Goal: Task Accomplishment & Management: Manage account settings

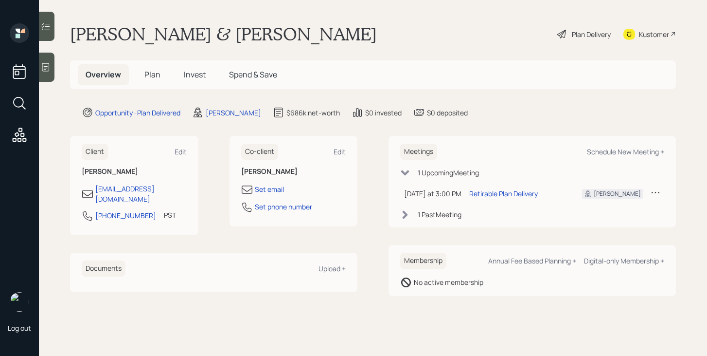
click at [155, 75] on span "Plan" at bounding box center [152, 74] width 16 height 11
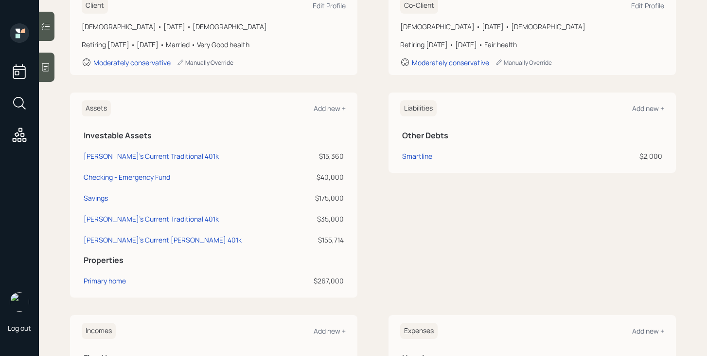
scroll to position [157, 0]
click at [68, 234] on main "[PERSON_NAME] & [PERSON_NAME] Plan Delivery Kustomer Overview Plan Invest Spend…" at bounding box center [373, 178] width 668 height 356
click at [96, 199] on div "Savings" at bounding box center [96, 198] width 24 height 10
select select "taxable"
select select "balanced"
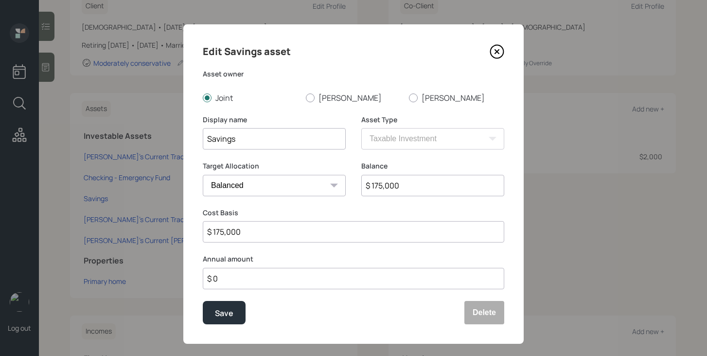
drag, startPoint x: 405, startPoint y: 186, endPoint x: 357, endPoint y: 185, distance: 47.2
click at [357, 185] on div "Target Allocation Cash Conservative Balanced Aggressive Balance $ 175,000" at bounding box center [354, 184] width 302 height 47
type input "$ 130,000"
click at [226, 312] on div "Save" at bounding box center [224, 312] width 18 height 13
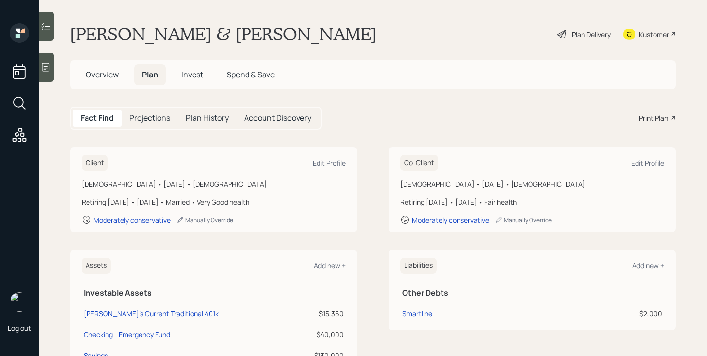
click at [565, 35] on icon at bounding box center [562, 34] width 12 height 12
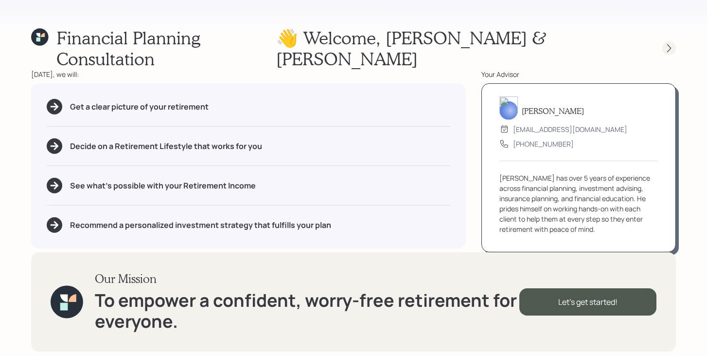
click at [671, 43] on icon at bounding box center [669, 48] width 10 height 10
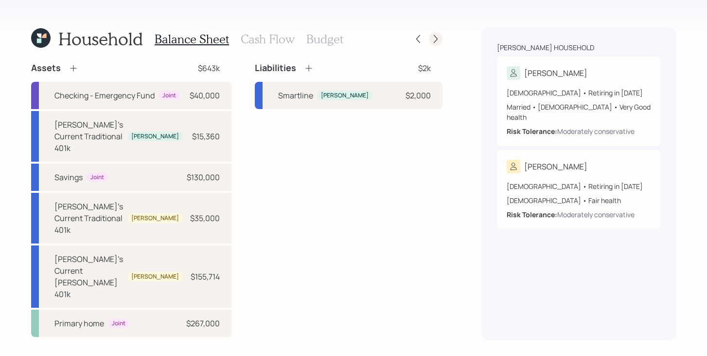
click at [436, 34] on icon at bounding box center [436, 39] width 10 height 10
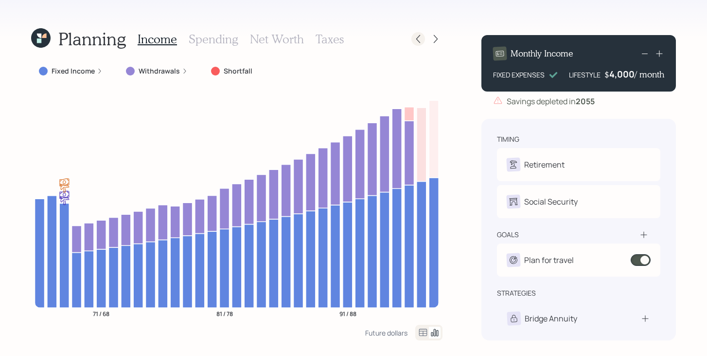
click at [422, 38] on icon at bounding box center [418, 39] width 10 height 10
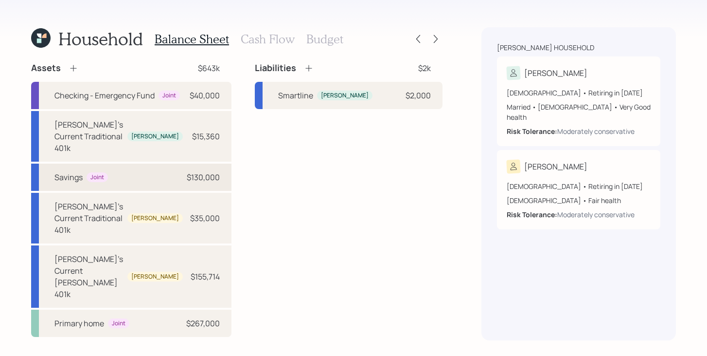
click at [132, 182] on div "Savings Joint $130,000" at bounding box center [131, 176] width 200 height 27
select select "taxable"
select select "balanced"
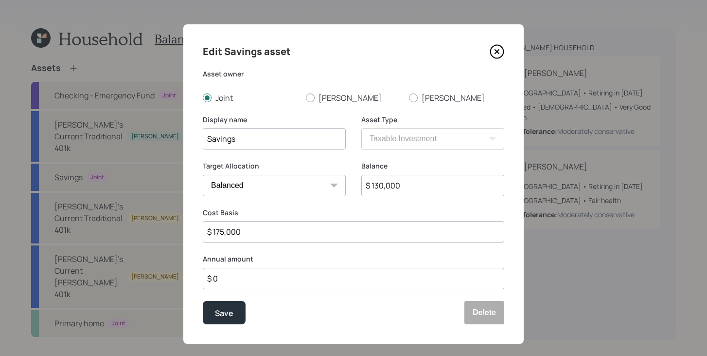
click at [245, 144] on input "Savings" at bounding box center [274, 138] width 143 height 21
type input "Savings - Proposed Investment"
click at [222, 316] on div "Save" at bounding box center [224, 312] width 18 height 13
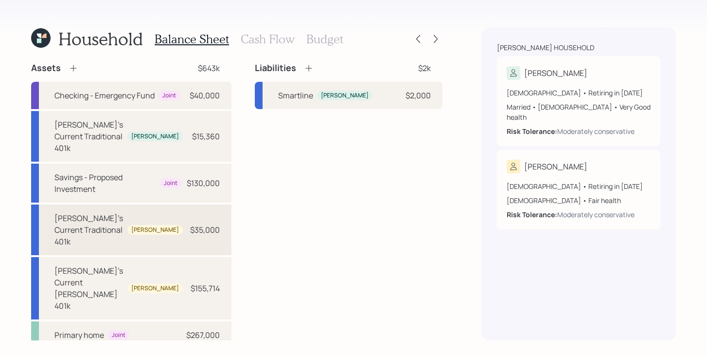
click at [114, 220] on div "[PERSON_NAME]'s Current Traditional 401k" at bounding box center [88, 229] width 69 height 35
select select "company_sponsored"
select select "balanced"
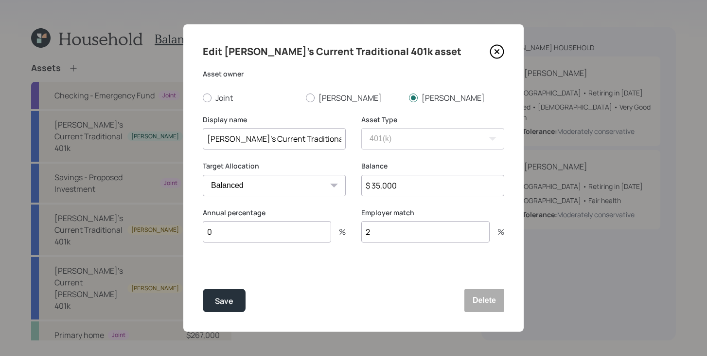
click at [499, 50] on icon at bounding box center [497, 51] width 15 height 15
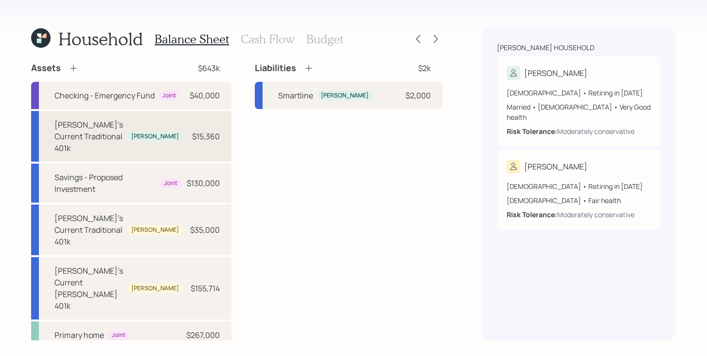
click at [124, 137] on div "[PERSON_NAME]'s Current Traditional 401k" at bounding box center [88, 136] width 69 height 35
select select "company_sponsored"
select select "balanced"
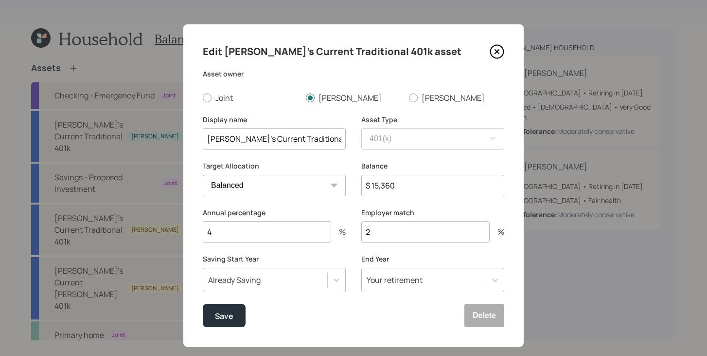
click at [494, 51] on icon at bounding box center [497, 51] width 15 height 15
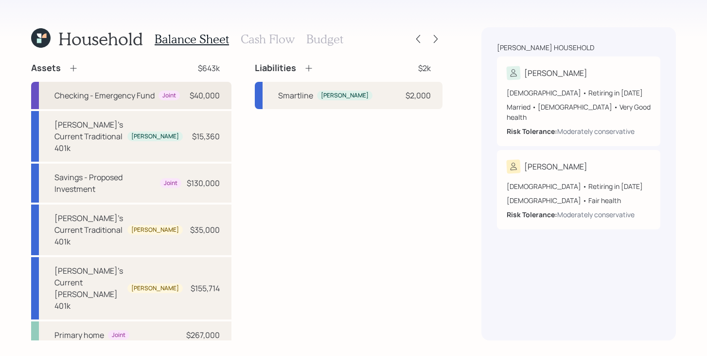
click at [109, 97] on div "Checking - Emergency Fund" at bounding box center [104, 95] width 100 height 12
select select "cash"
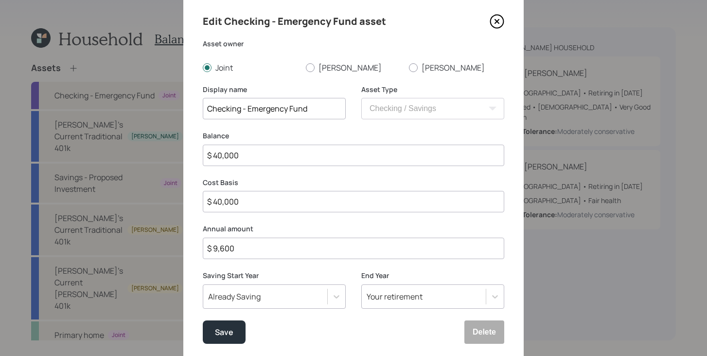
scroll to position [31, 0]
click at [497, 24] on icon at bounding box center [497, 20] width 15 height 15
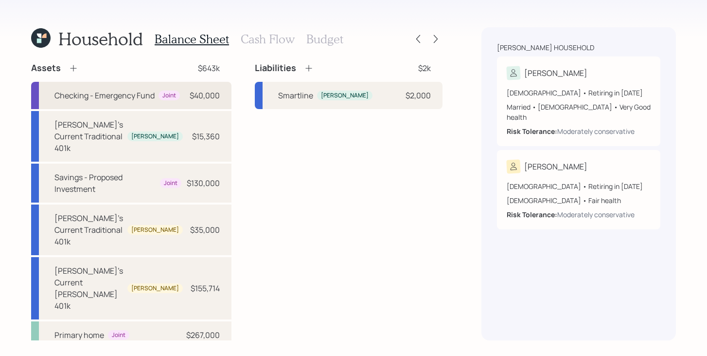
click at [158, 89] on div "Checking - Emergency Fund Joint" at bounding box center [116, 95] width 125 height 12
select select "cash"
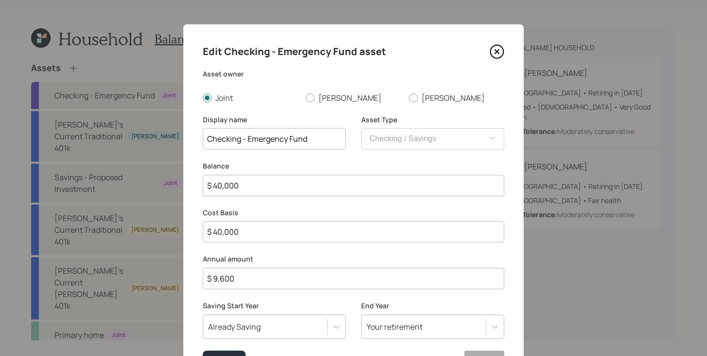
click at [496, 52] on icon at bounding box center [497, 51] width 15 height 15
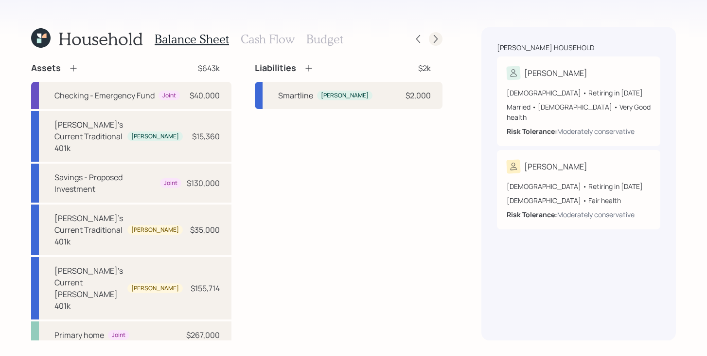
click at [439, 43] on icon at bounding box center [436, 39] width 10 height 10
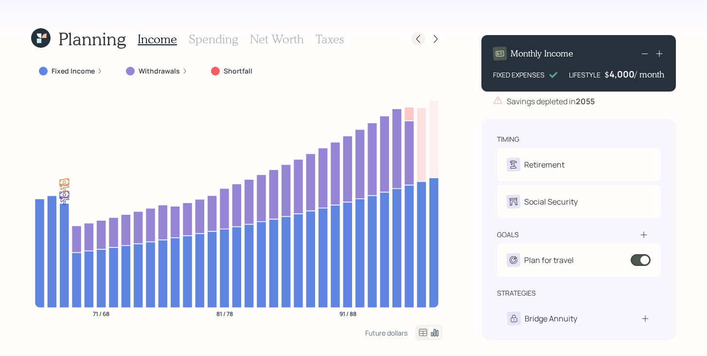
click at [418, 40] on icon at bounding box center [418, 39] width 4 height 8
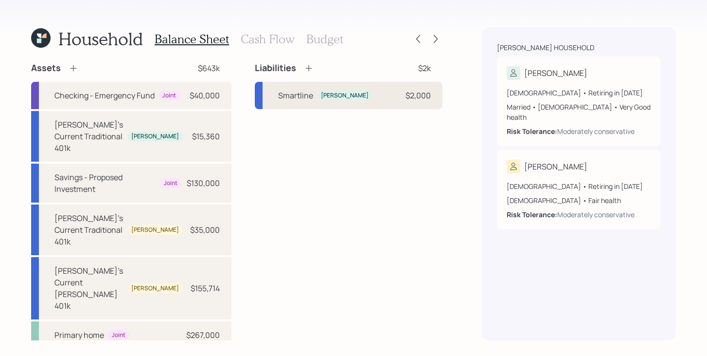
click at [364, 89] on div "Smartline Tina $2,000" at bounding box center [349, 95] width 188 height 27
select select "other"
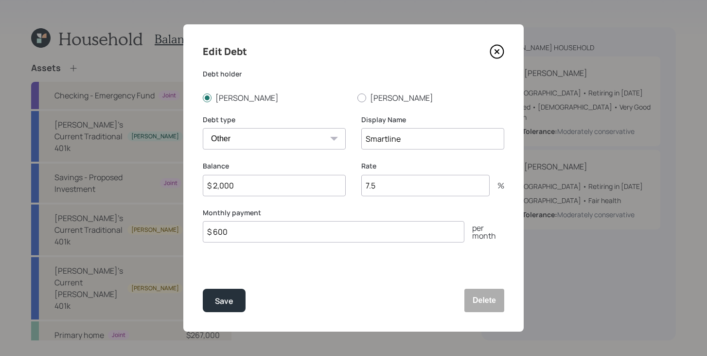
click at [498, 53] on icon at bounding box center [497, 52] width 4 height 4
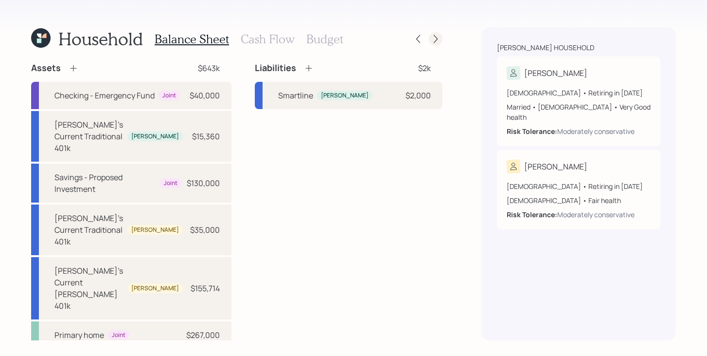
click at [434, 40] on icon at bounding box center [436, 39] width 10 height 10
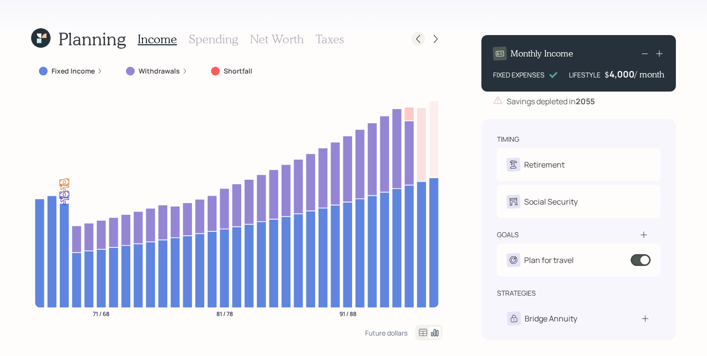
click at [414, 37] on icon at bounding box center [418, 39] width 10 height 10
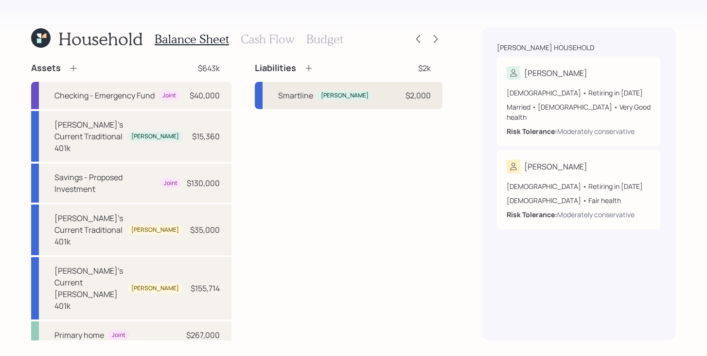
click at [357, 100] on div "Smartline Tina $2,000" at bounding box center [349, 95] width 188 height 27
select select "other"
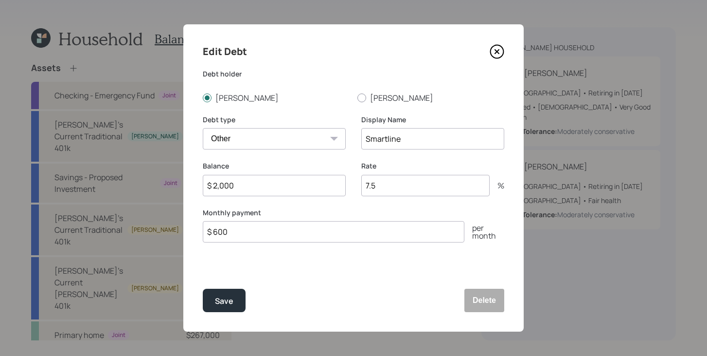
click at [498, 54] on icon at bounding box center [497, 51] width 15 height 15
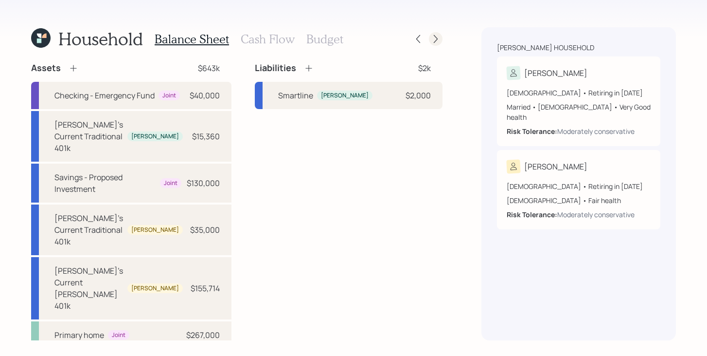
click at [441, 41] on div at bounding box center [436, 39] width 14 height 14
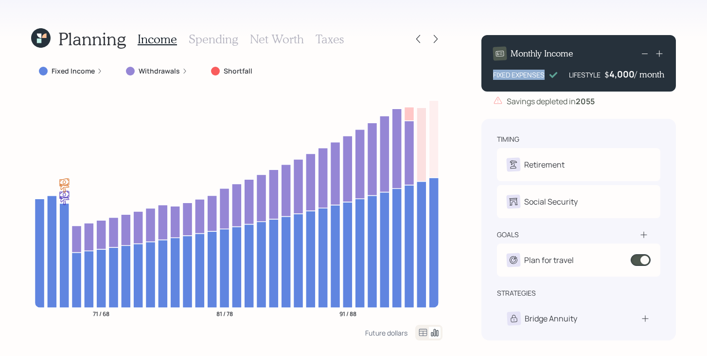
drag, startPoint x: 492, startPoint y: 72, endPoint x: 547, endPoint y: 72, distance: 54.5
click at [547, 72] on div "Monthly Income FIXED EXPENSES LIFESTYLE $ 4,000 / month" at bounding box center [578, 63] width 195 height 56
click at [506, 75] on div "FIXED EXPENSES" at bounding box center [519, 75] width 52 height 10
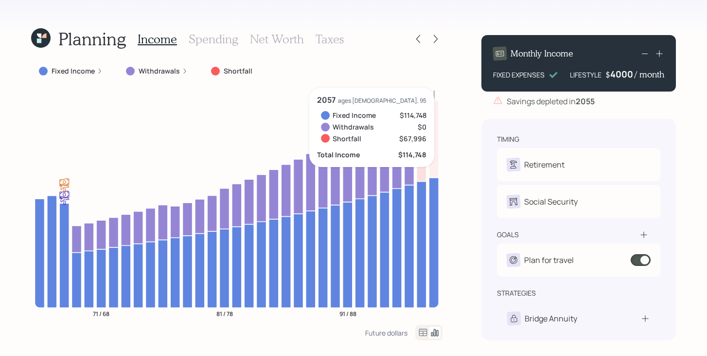
click at [620, 77] on div "4000" at bounding box center [622, 74] width 24 height 12
click at [461, 174] on div "Planning Income Spending Net Worth Taxes Fixed Income Withdrawals Shortfall 71 …" at bounding box center [353, 178] width 707 height 356
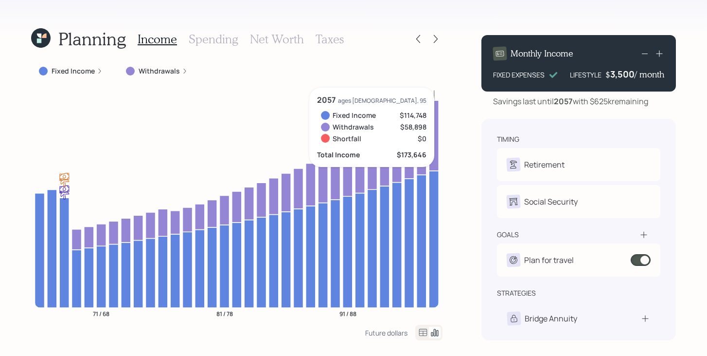
click at [619, 70] on div "3,500" at bounding box center [622, 74] width 24 height 12
click at [619, 70] on div "3500" at bounding box center [622, 74] width 24 height 12
click at [470, 175] on div "Planning Income Spending Net Worth Taxes Fixed Income Withdrawals 71 / 68 81 / …" at bounding box center [353, 178] width 707 height 356
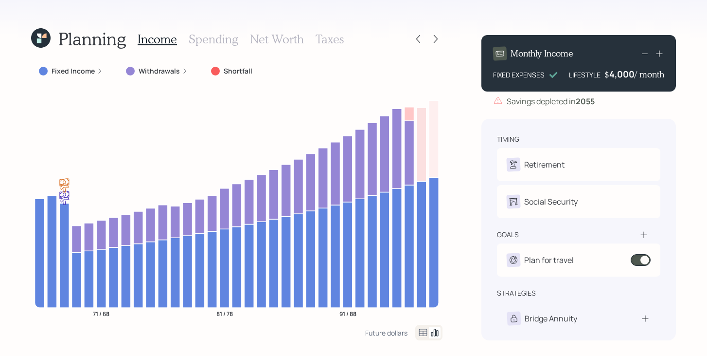
click at [74, 70] on label "Fixed Income" at bounding box center [73, 71] width 43 height 10
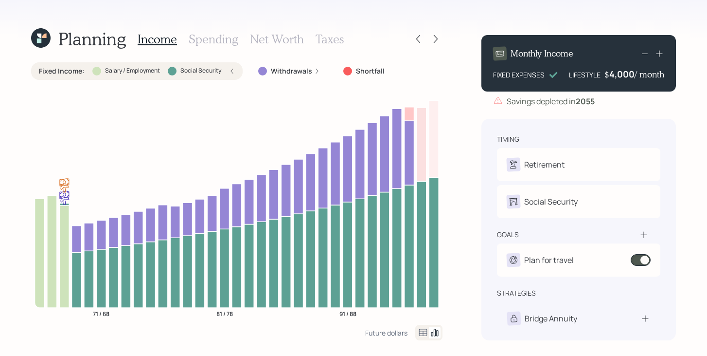
click at [74, 70] on label "Fixed Income :" at bounding box center [62, 71] width 46 height 10
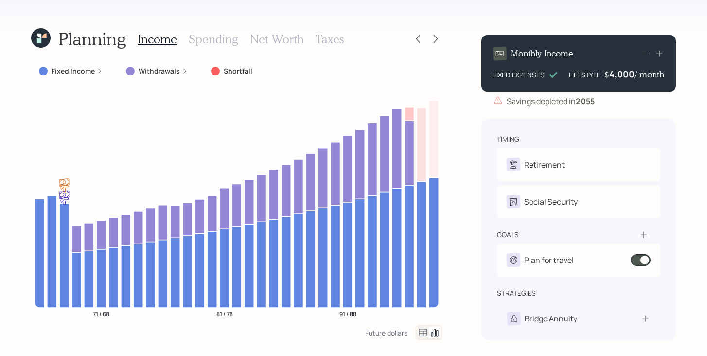
click at [624, 73] on div "4,000" at bounding box center [621, 74] width 25 height 12
click at [624, 73] on div "4000" at bounding box center [622, 74] width 24 height 12
click at [457, 169] on div "Planning Income Spending Net Worth Taxes Fixed Income Withdrawals Shortfall 71 …" at bounding box center [353, 178] width 707 height 356
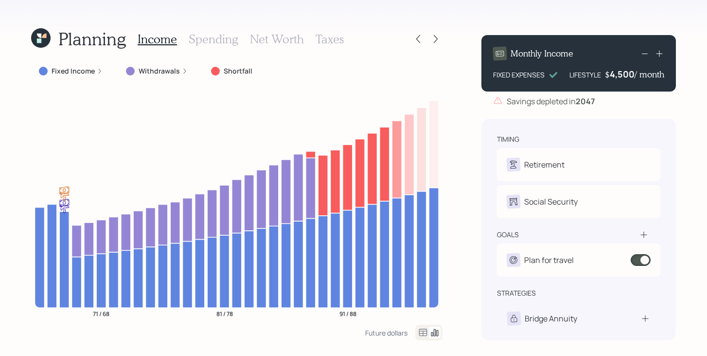
click at [624, 81] on div "Monthly Income FIXED EXPENSES LIFESTYLE $ 4,500 / month" at bounding box center [578, 63] width 195 height 56
click at [624, 77] on div "4500" at bounding box center [622, 74] width 24 height 12
click at [457, 161] on div "Planning Income Spending Net Worth Taxes Fixed Income Withdrawals Shortfall 71 …" at bounding box center [353, 178] width 707 height 356
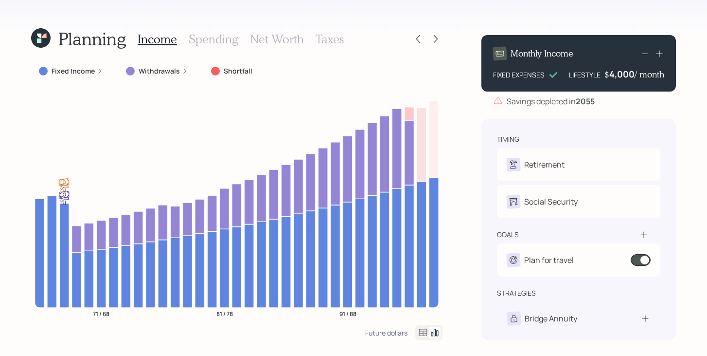
click at [151, 74] on label "Withdrawals" at bounding box center [159, 71] width 41 height 10
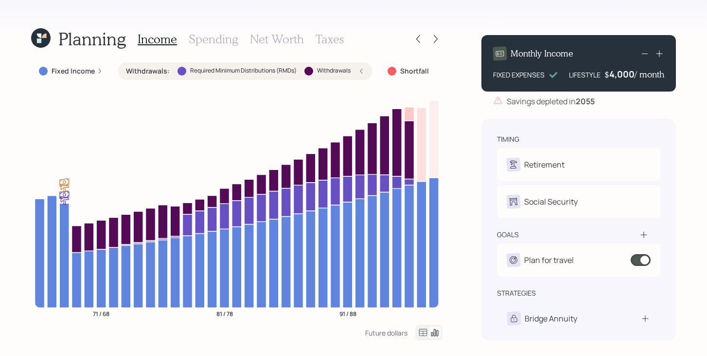
click at [153, 72] on label "Withdrawals :" at bounding box center [148, 71] width 44 height 10
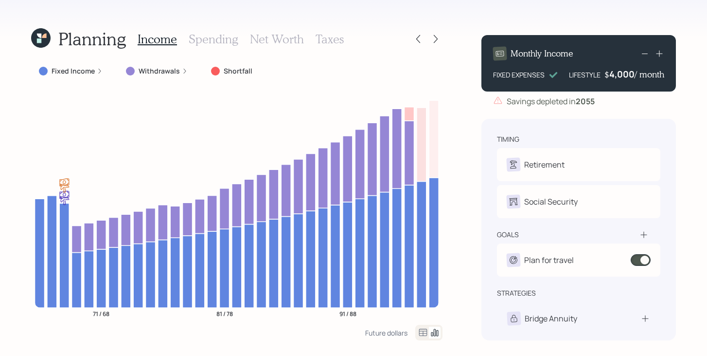
click at [42, 42] on icon at bounding box center [40, 37] width 19 height 19
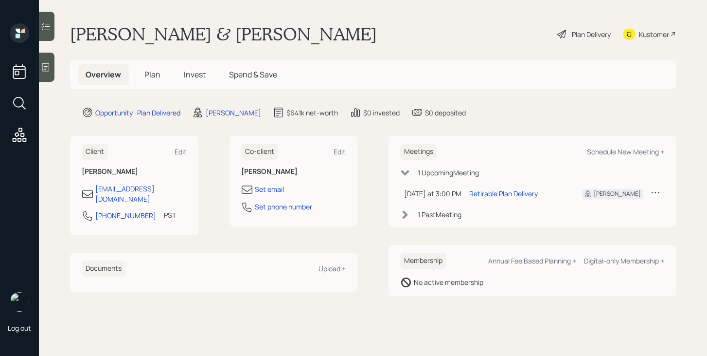
click at [154, 74] on span "Plan" at bounding box center [152, 74] width 16 height 11
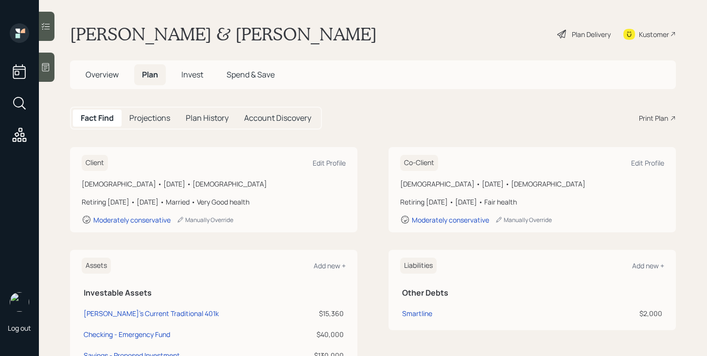
click at [196, 77] on span "Invest" at bounding box center [192, 74] width 22 height 11
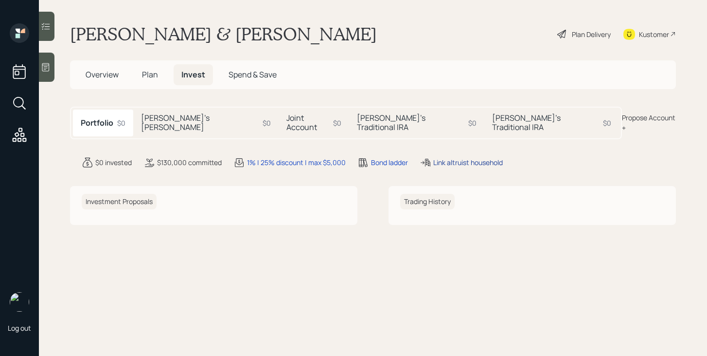
click at [468, 157] on div "Link altruist household" at bounding box center [468, 162] width 70 height 10
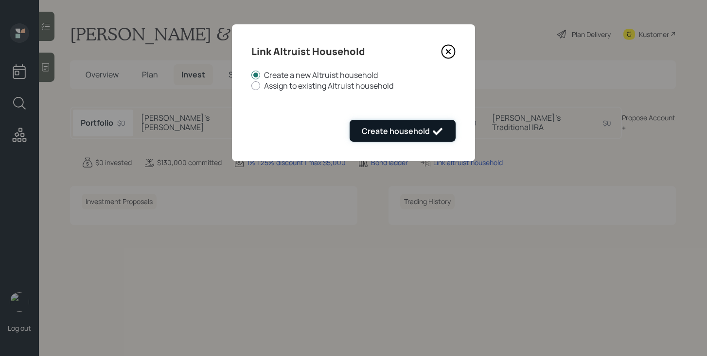
click at [435, 128] on icon "submit" at bounding box center [438, 131] width 12 height 12
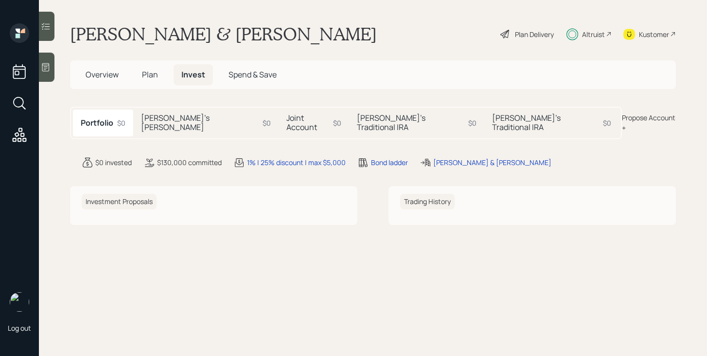
click at [570, 34] on icon at bounding box center [573, 34] width 12 height 12
click at [149, 74] on span "Plan" at bounding box center [150, 74] width 16 height 11
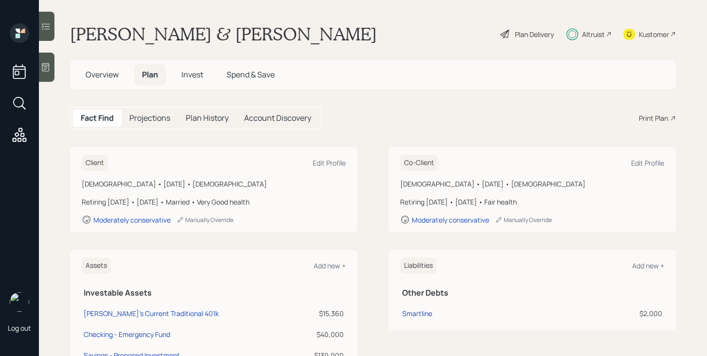
click at [96, 74] on span "Overview" at bounding box center [102, 74] width 33 height 11
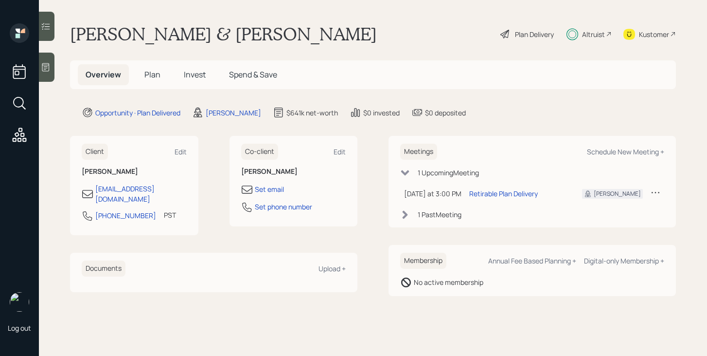
click at [155, 72] on span "Plan" at bounding box center [152, 74] width 16 height 11
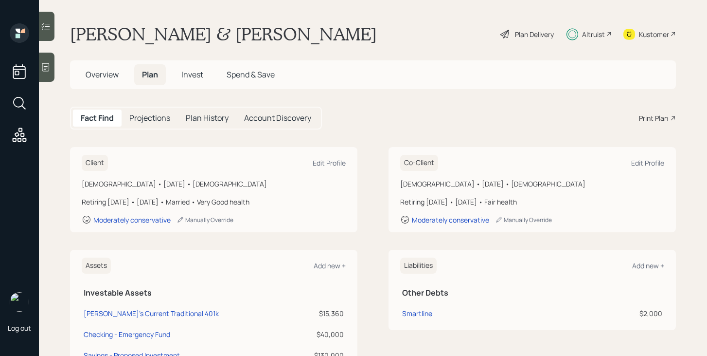
click at [197, 72] on span "Invest" at bounding box center [192, 74] width 22 height 11
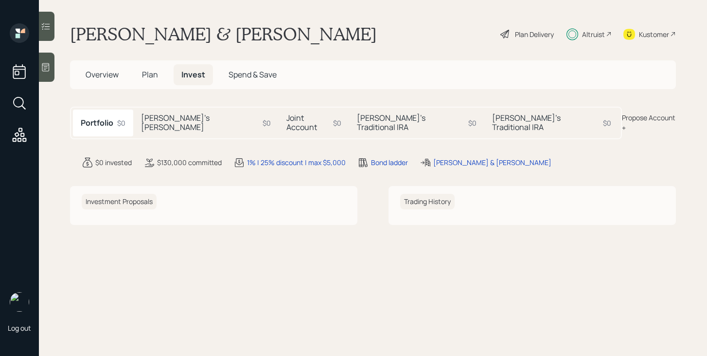
click at [279, 118] on div "Joint Account $0" at bounding box center [314, 122] width 71 height 26
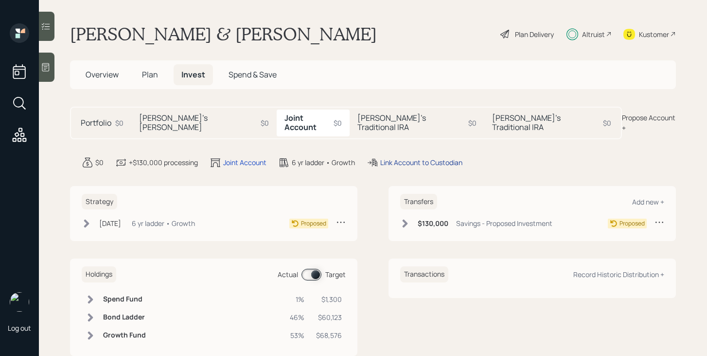
click at [440, 157] on div "Link Account to Custodian" at bounding box center [421, 162] width 82 height 10
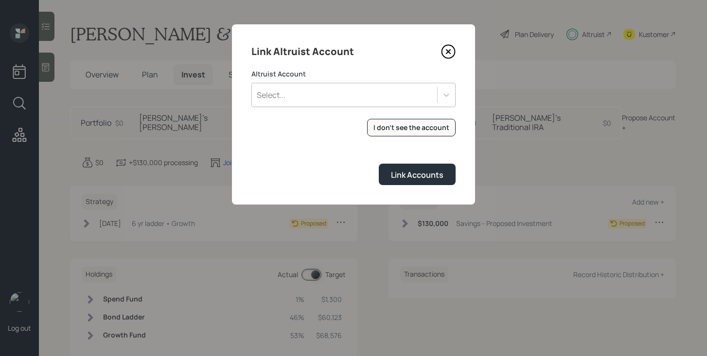
click at [359, 91] on div "Select..." at bounding box center [344, 95] width 185 height 17
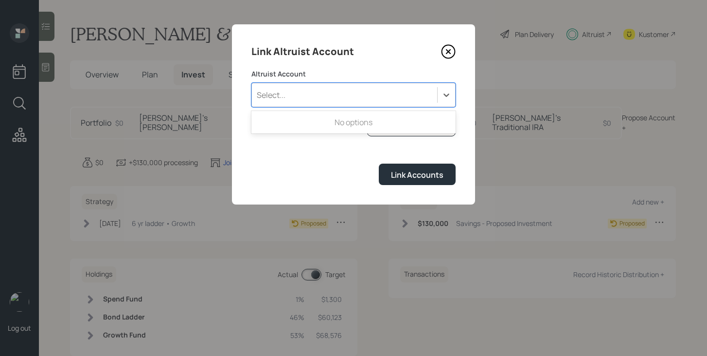
click at [359, 91] on div "Select..." at bounding box center [344, 95] width 185 height 17
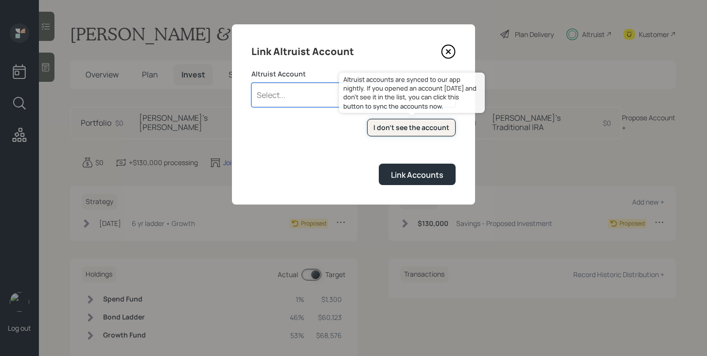
click at [395, 127] on div "I don't see the account" at bounding box center [412, 128] width 76 height 10
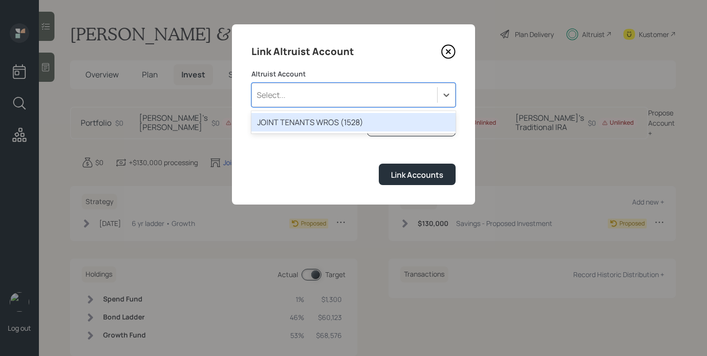
click at [312, 102] on div "Select..." at bounding box center [344, 95] width 185 height 17
click at [308, 125] on div "JOINT TENANTS WROS (1528)" at bounding box center [353, 122] width 204 height 18
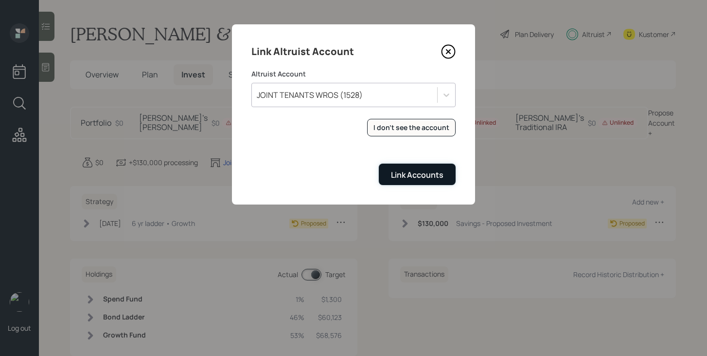
click at [402, 167] on button "Link Accounts" at bounding box center [417, 173] width 77 height 21
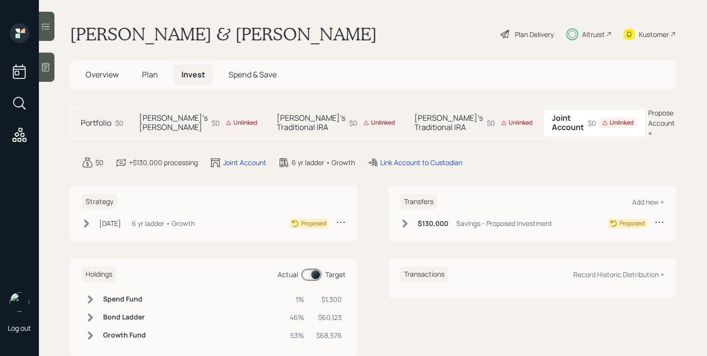
click at [402, 224] on icon at bounding box center [405, 223] width 10 height 10
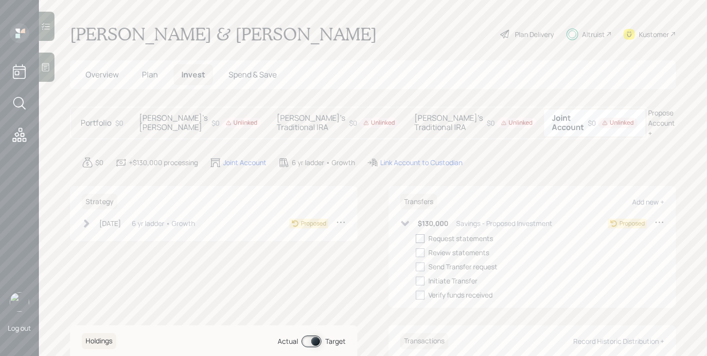
click at [424, 236] on div at bounding box center [420, 238] width 9 height 9
click at [416, 238] on input "checkbox" at bounding box center [415, 238] width 0 height 0
checkbox input "true"
click at [404, 221] on icon at bounding box center [405, 223] width 8 height 5
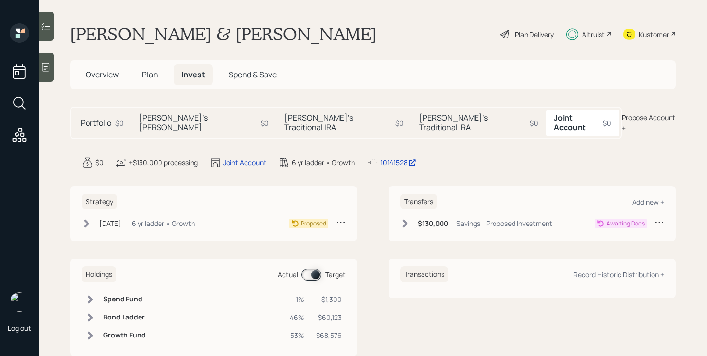
click at [83, 218] on icon at bounding box center [87, 223] width 10 height 10
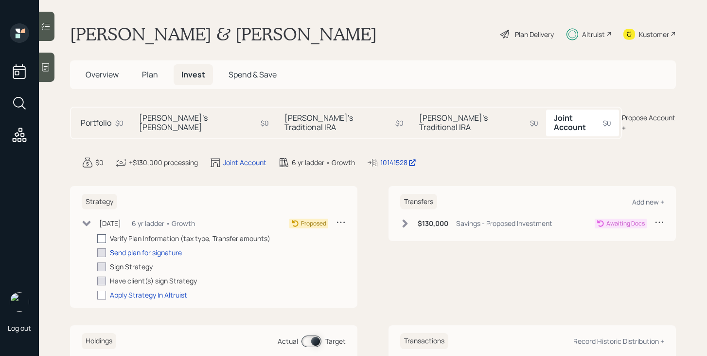
click at [98, 234] on div at bounding box center [101, 238] width 9 height 9
click at [97, 238] on input "checkbox" at bounding box center [97, 238] width 0 height 0
checkbox input "true"
click at [141, 247] on div "Send plan for signature" at bounding box center [146, 252] width 72 height 10
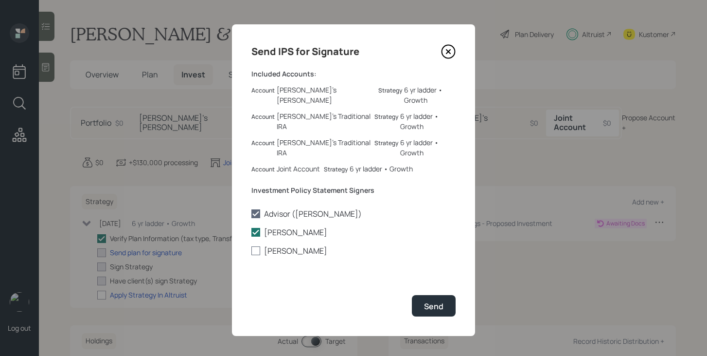
click at [278, 245] on label "Larry Liggett" at bounding box center [353, 250] width 204 height 11
click at [251, 250] on input "Larry Liggett" at bounding box center [251, 250] width 0 height 0
checkbox input "true"
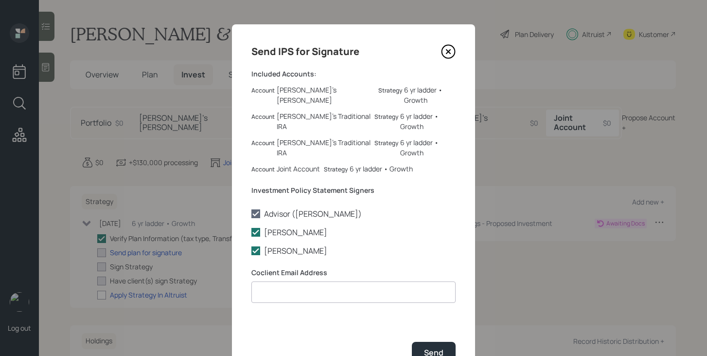
click at [448, 53] on icon at bounding box center [448, 51] width 15 height 15
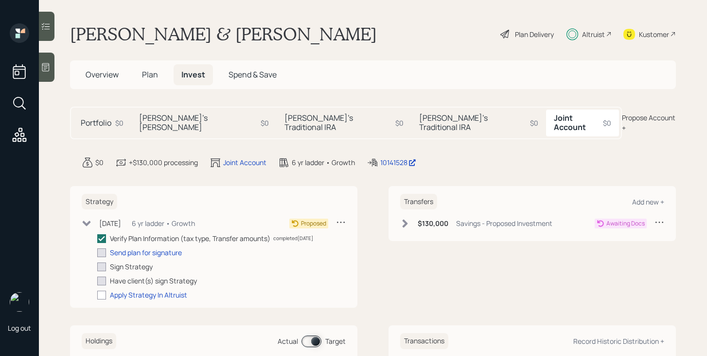
click at [107, 78] on span "Overview" at bounding box center [102, 74] width 33 height 11
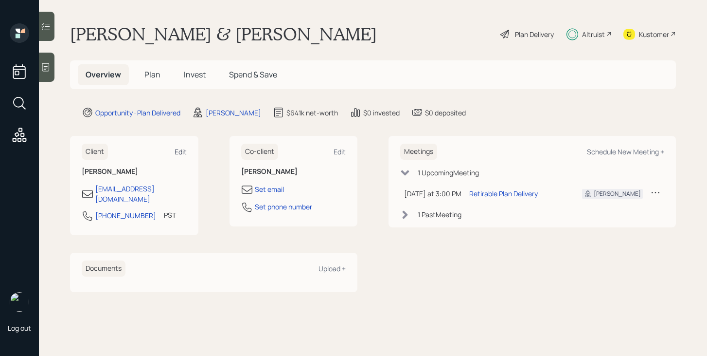
click at [182, 149] on div "Edit" at bounding box center [181, 151] width 12 height 9
select select "America/Los_Angeles"
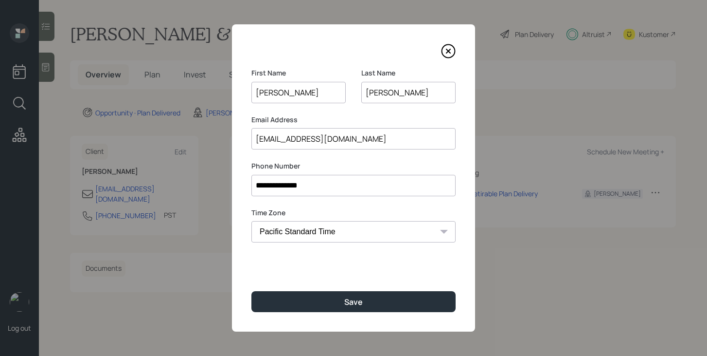
click at [362, 141] on input "lliggett@kellersupply.com" at bounding box center [353, 138] width 204 height 21
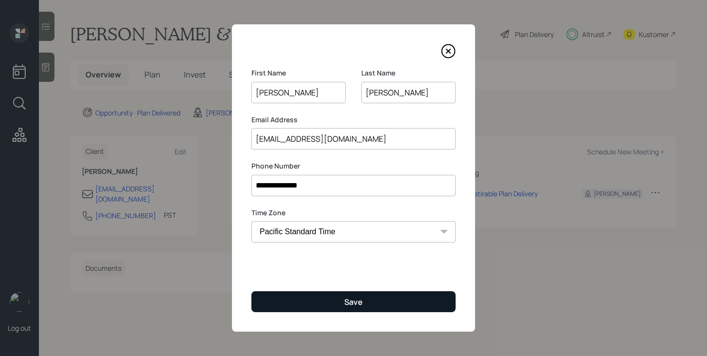
type input "shynloverx@aol.com"
click at [331, 303] on button "Save" at bounding box center [353, 301] width 204 height 21
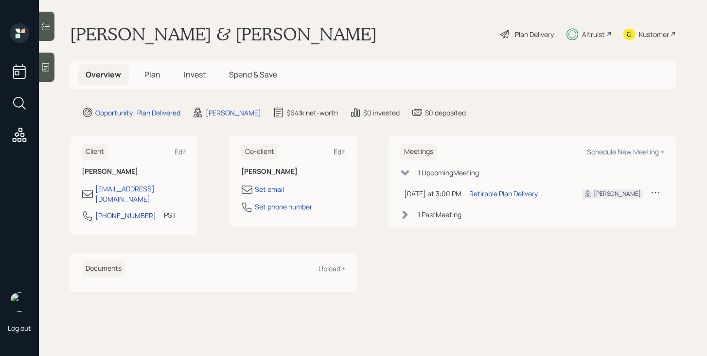
click at [339, 152] on div "Edit" at bounding box center [340, 151] width 12 height 9
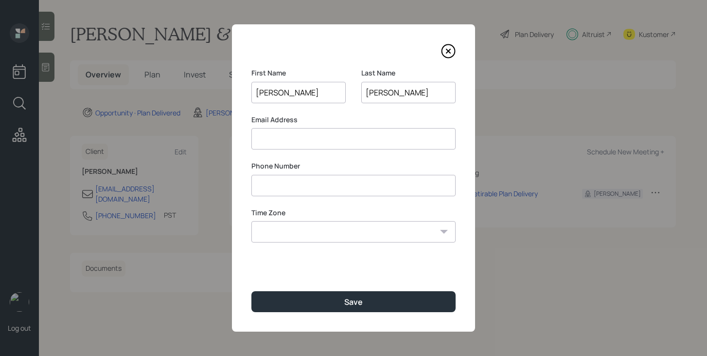
click at [341, 144] on input at bounding box center [353, 138] width 204 height 21
type input "liglar@aol.com"
click at [335, 190] on input at bounding box center [353, 185] width 204 height 21
type input "**********"
click at [337, 225] on select "Eastern Standard Time Central Standard Time Mountain Standard Time Pacific Stan…" at bounding box center [353, 231] width 204 height 21
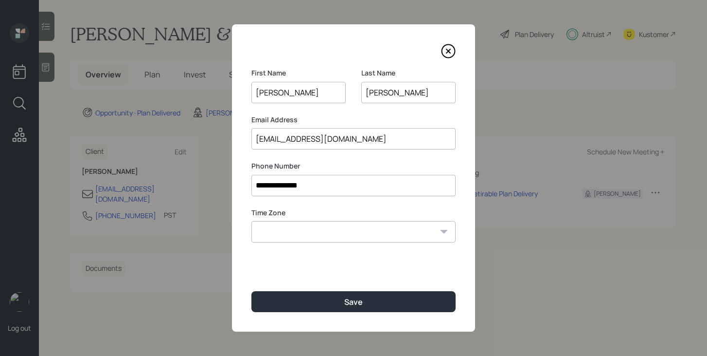
select select "America/Los_Angeles"
click at [251, 221] on select "Eastern Standard Time Central Standard Time Mountain Standard Time Pacific Stan…" at bounding box center [353, 231] width 204 height 21
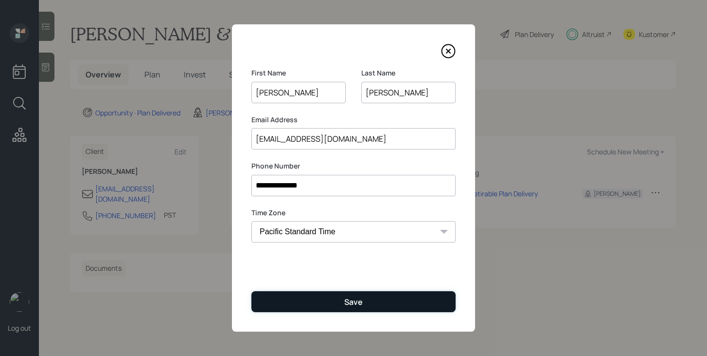
click at [321, 303] on button "Save" at bounding box center [353, 301] width 204 height 21
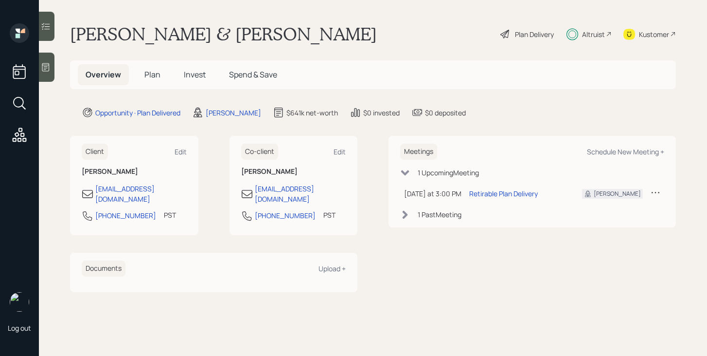
click at [197, 72] on span "Invest" at bounding box center [195, 74] width 22 height 11
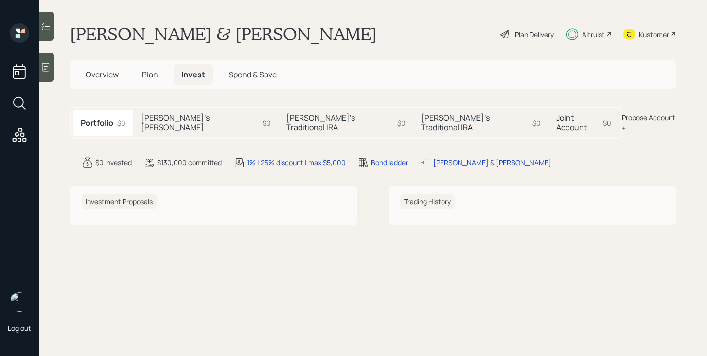
click at [287, 117] on h5 "Tina's Traditional IRA" at bounding box center [339, 122] width 107 height 18
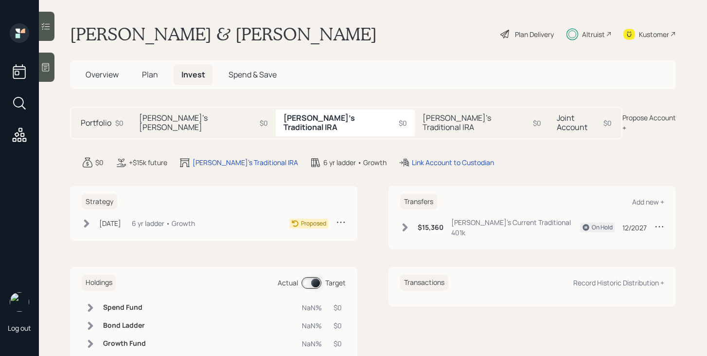
click at [557, 119] on h5 "Joint Account" at bounding box center [578, 122] width 43 height 18
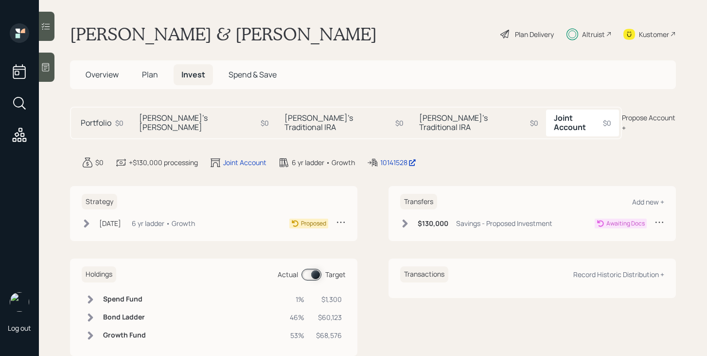
click at [79, 218] on div "Strategy Sep 19, 2025 Friday, September 19, 2025 4:53 PM EDT 6 yr ladder • Grow…" at bounding box center [213, 213] width 287 height 55
click at [92, 218] on div "Sep 19, 2025 Friday, September 19, 2025 4:53 PM EDT 6 yr ladder • Growth" at bounding box center [138, 223] width 113 height 12
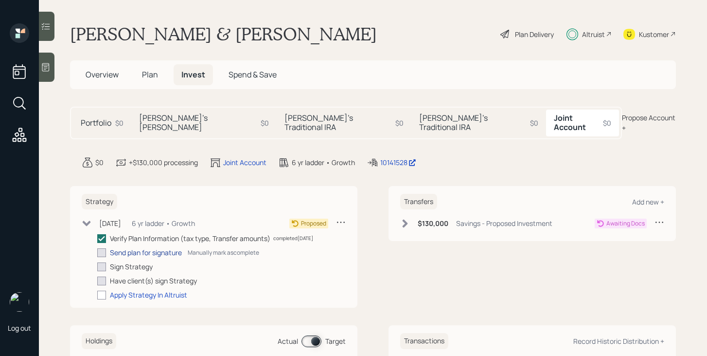
click at [128, 247] on div "Send plan for signature" at bounding box center [146, 252] width 72 height 10
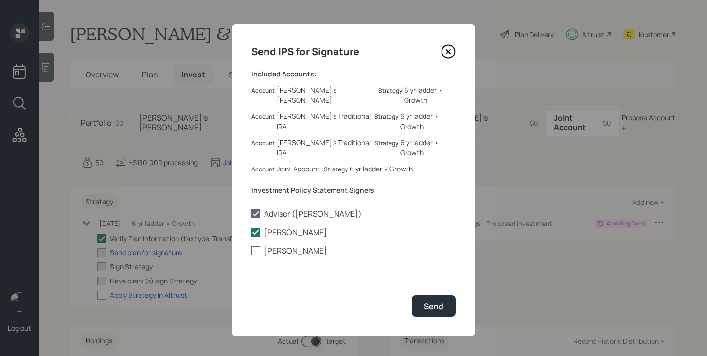
click at [287, 245] on label "Larry Liggett" at bounding box center [353, 250] width 204 height 11
click at [251, 250] on input "Larry Liggett" at bounding box center [251, 250] width 0 height 0
checkbox input "true"
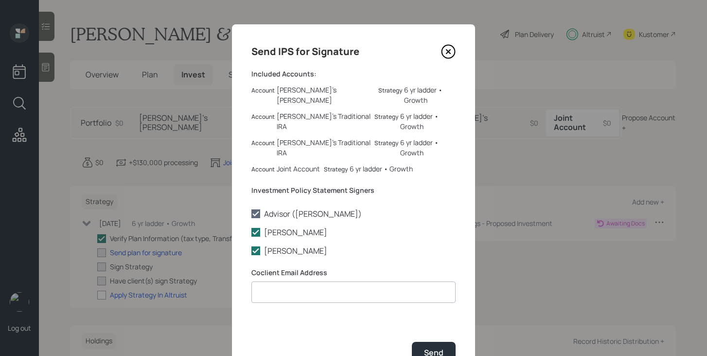
click at [282, 281] on input at bounding box center [353, 291] width 204 height 21
type input "liglar@aol.com"
click at [432, 341] on button "Send" at bounding box center [434, 351] width 44 height 21
checkbox input "true"
